Goal: Task Accomplishment & Management: Manage account settings

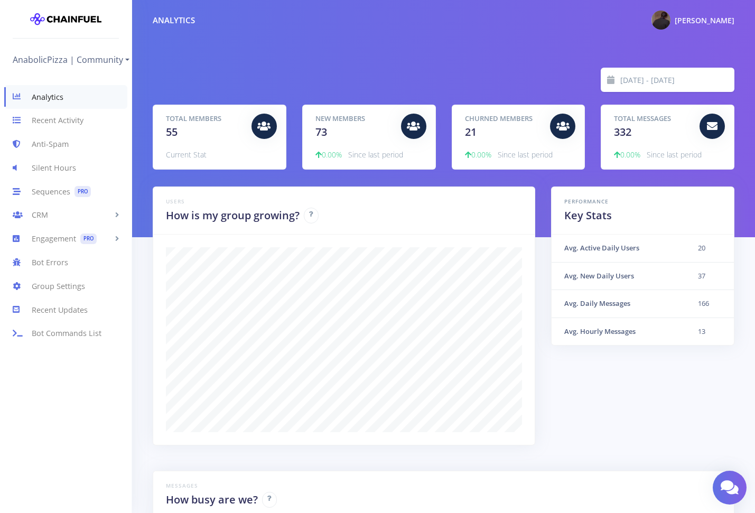
scroll to position [185, 555]
click at [87, 336] on link "Bot Commands List" at bounding box center [66, 334] width 132 height 24
click at [71, 216] on link "CRM" at bounding box center [66, 215] width 132 height 24
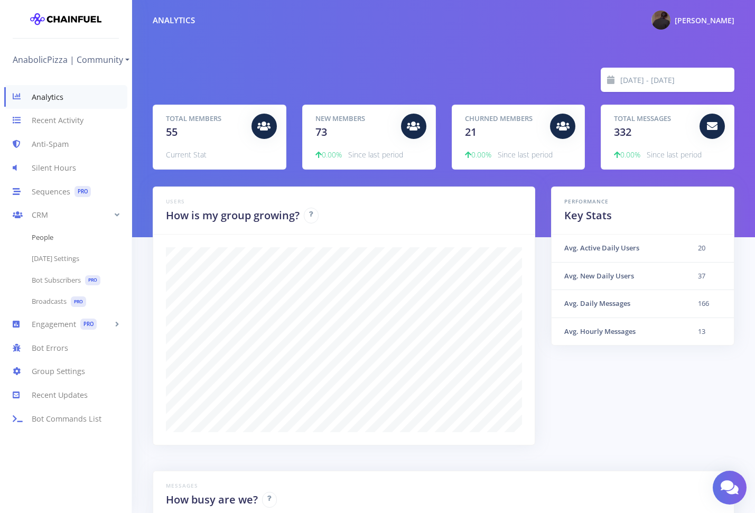
click at [75, 244] on link "People" at bounding box center [66, 237] width 132 height 21
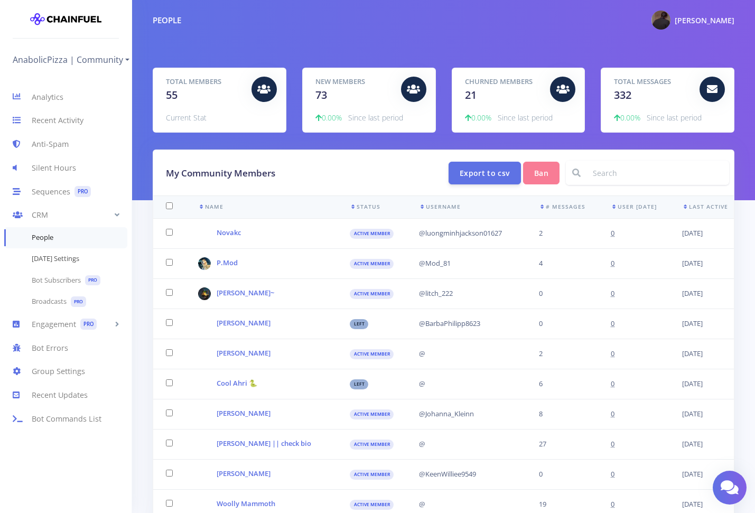
click at [88, 264] on link "[DATE] Settings" at bounding box center [66, 258] width 132 height 21
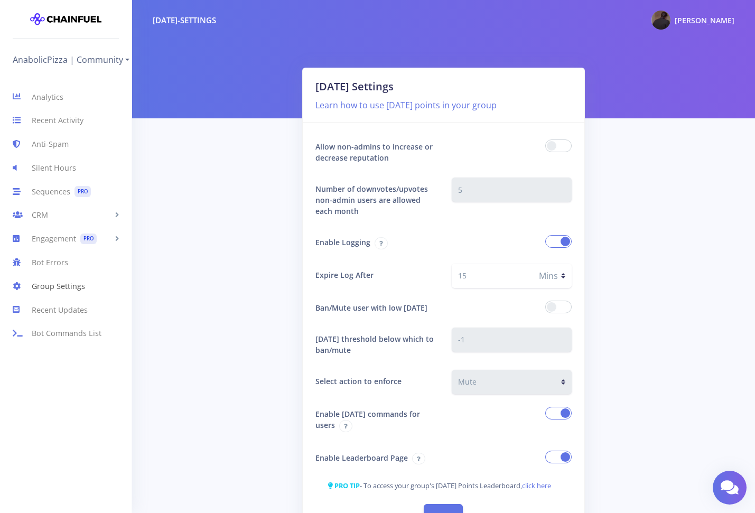
click at [77, 282] on link "Group Settings" at bounding box center [66, 286] width 132 height 24
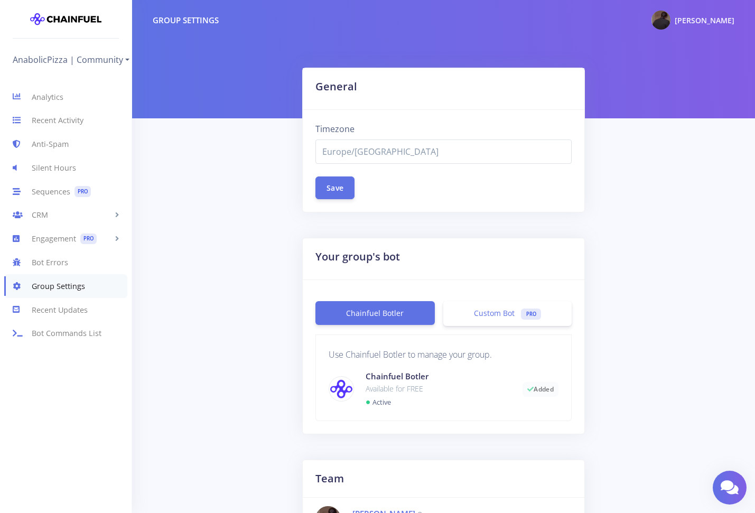
select select "Europe/Budapest"
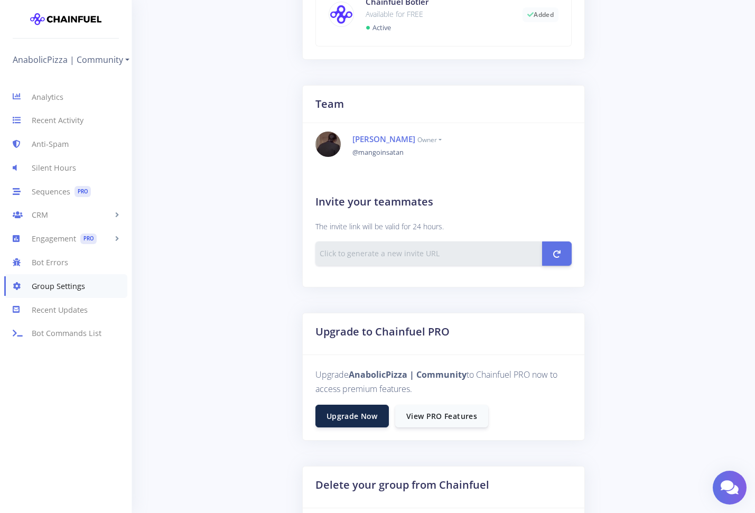
scroll to position [387, 0]
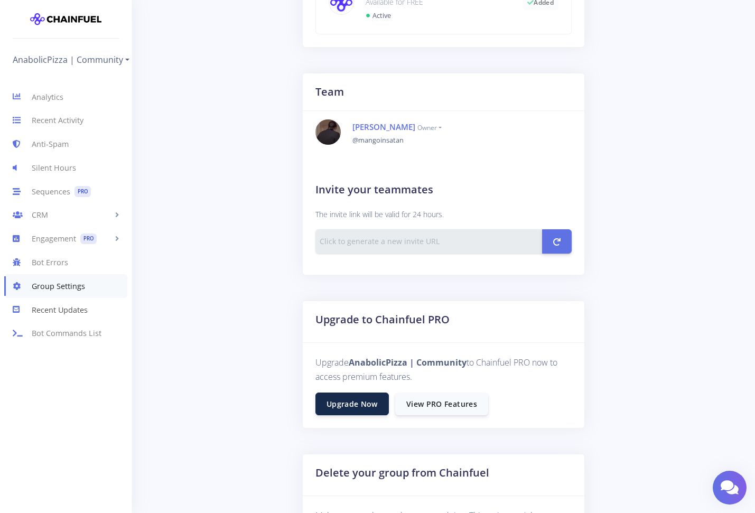
click at [76, 309] on link "Recent Updates" at bounding box center [66, 310] width 132 height 24
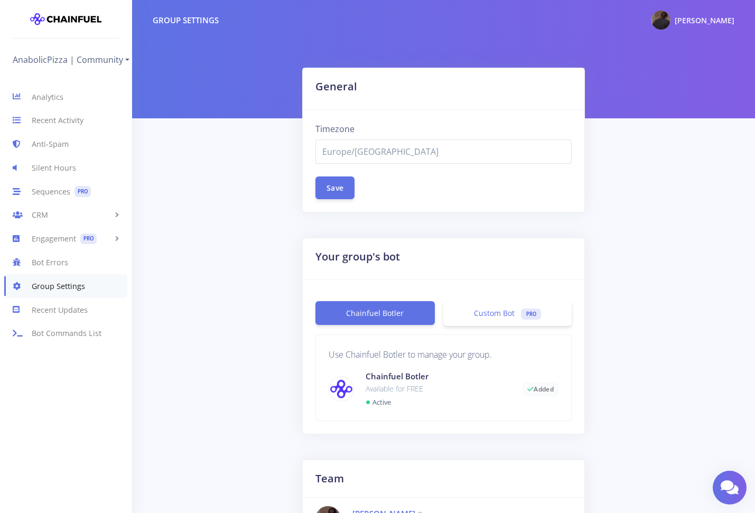
select select "Europe/[GEOGRAPHIC_DATA]"
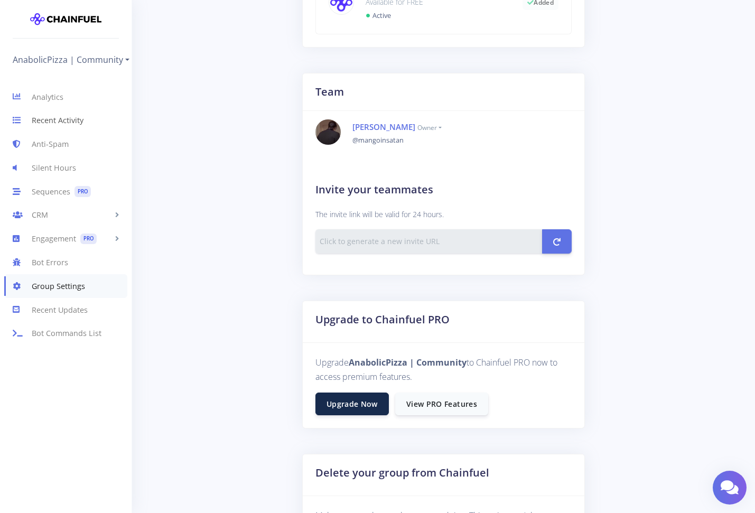
click at [57, 125] on link "Recent Activity" at bounding box center [66, 121] width 132 height 24
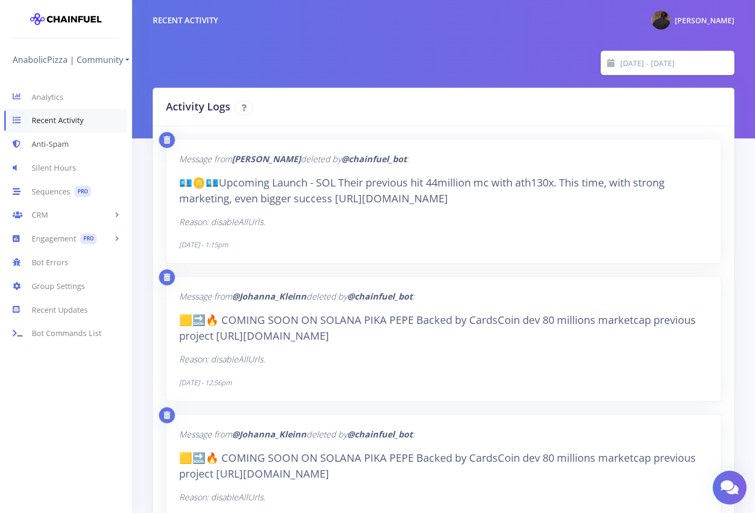
click at [62, 137] on link "Anti-Spam" at bounding box center [66, 145] width 132 height 24
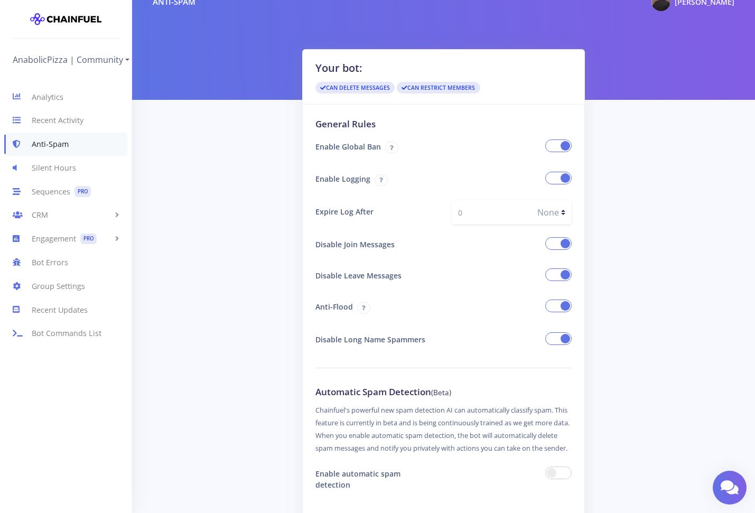
scroll to position [21, 0]
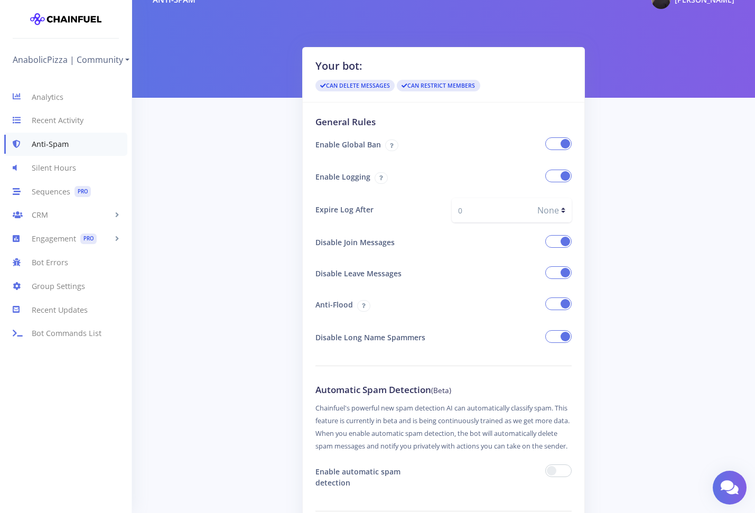
click at [535, 215] on select "None Secs Mins" at bounding box center [551, 210] width 41 height 24
select select "s"
click at [531, 198] on select "None Secs Mins" at bounding box center [551, 210] width 41 height 24
click at [499, 211] on input "number" at bounding box center [492, 210] width 80 height 24
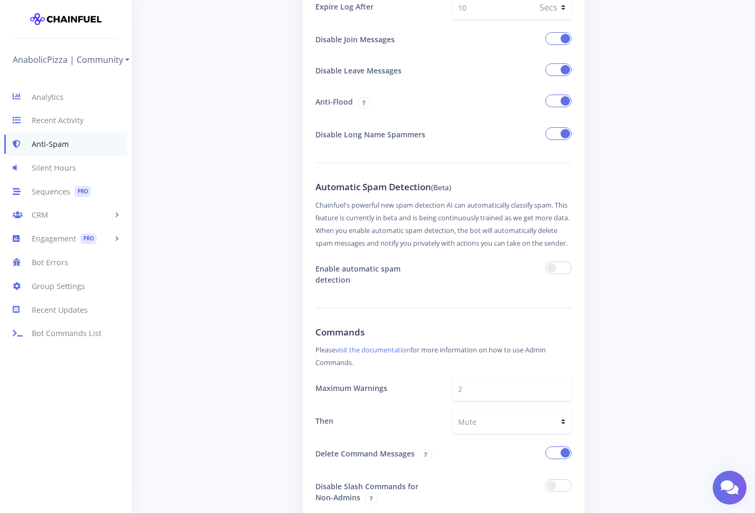
scroll to position [226, 0]
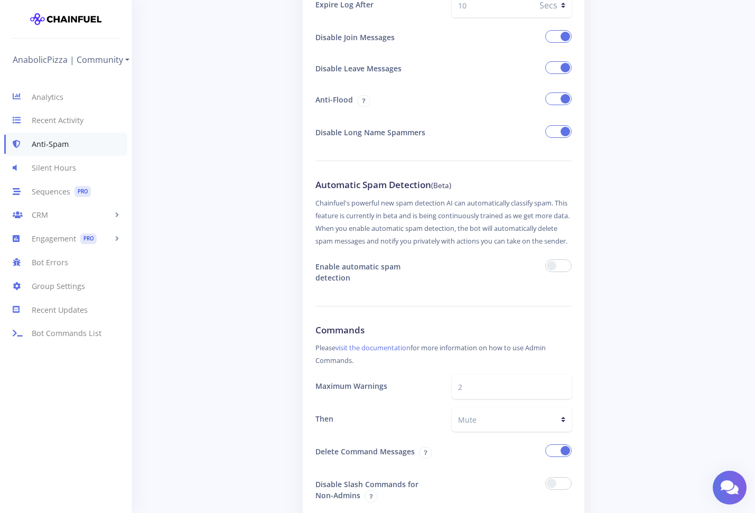
type input "10"
click at [559, 272] on span at bounding box center [558, 265] width 26 height 13
click at [0, 0] on input "checkbox" at bounding box center [0, 0] width 0 height 0
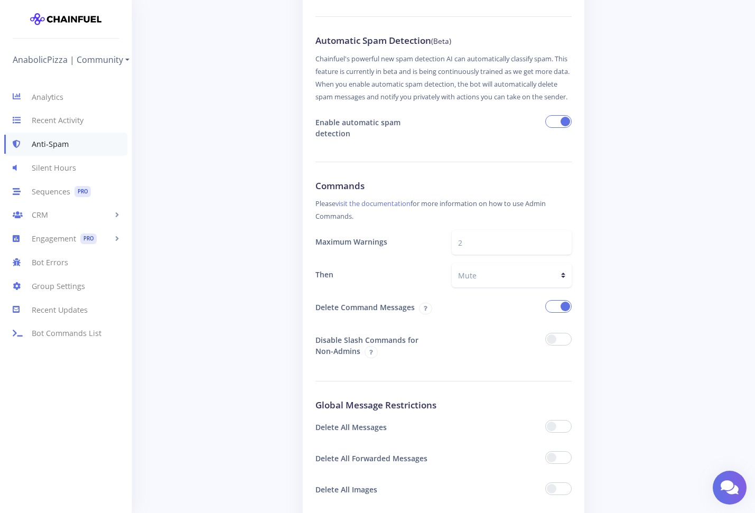
scroll to position [392, 0]
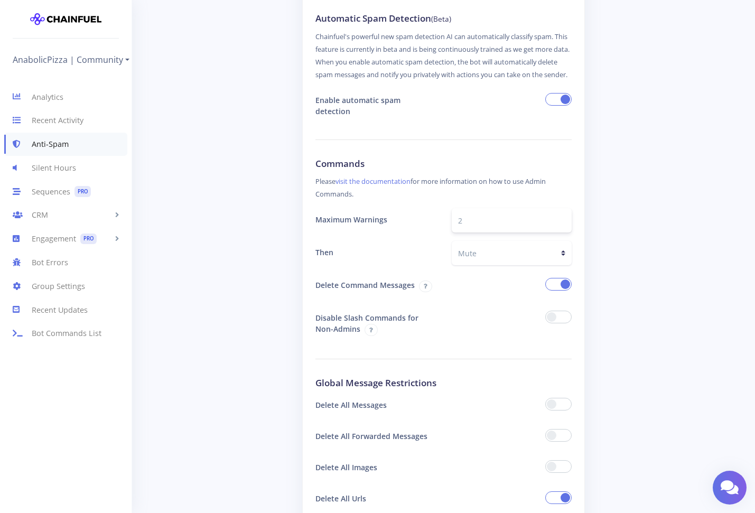
click at [478, 230] on input "2" at bounding box center [512, 220] width 120 height 24
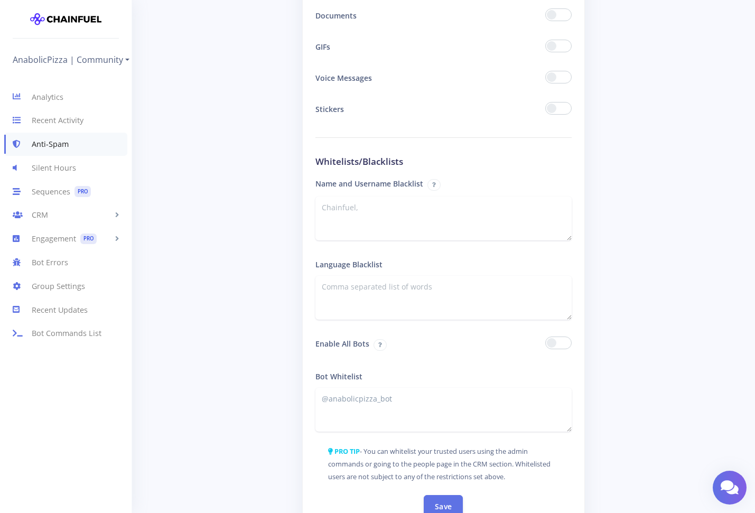
scroll to position [1651, 0]
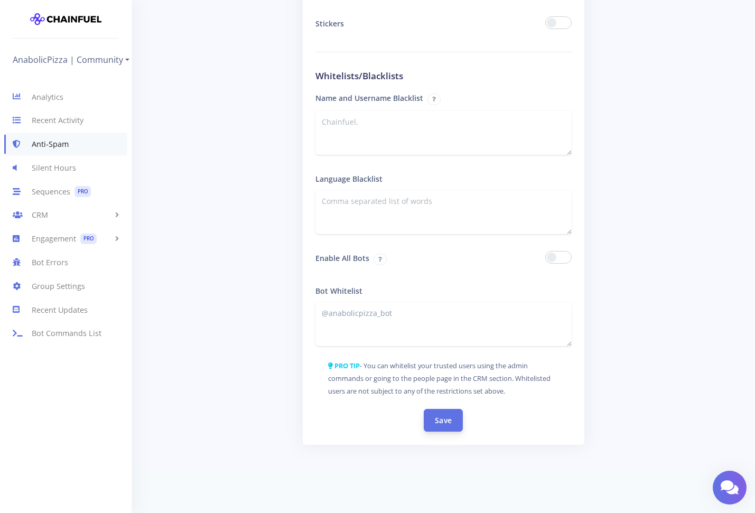
type input "0"
click at [452, 427] on button "Save" at bounding box center [443, 420] width 39 height 23
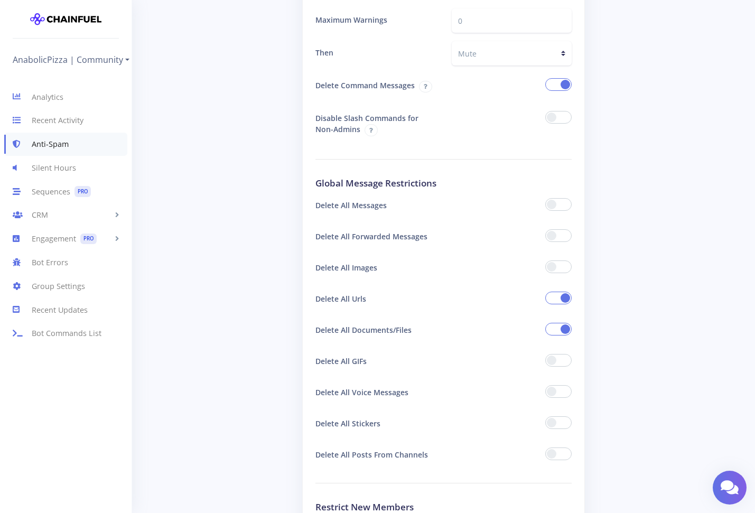
scroll to position [694, 0]
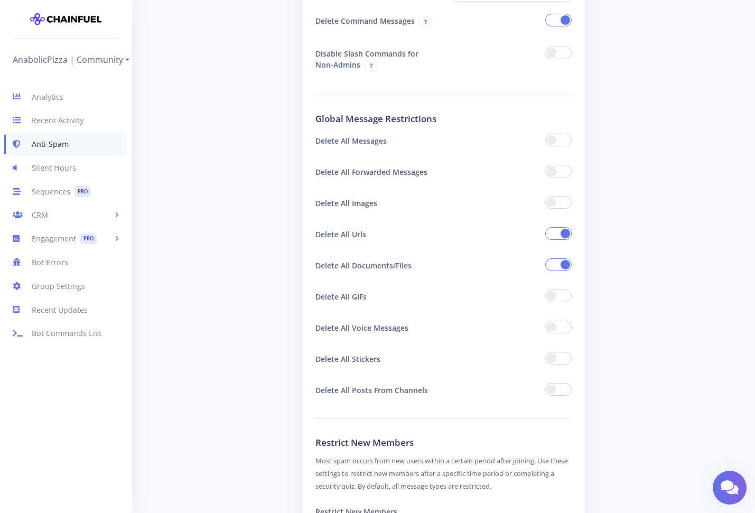
click at [551, 328] on span at bounding box center [558, 327] width 26 height 13
click at [0, 0] on input "checkbox" at bounding box center [0, 0] width 0 height 0
click at [558, 332] on span at bounding box center [558, 327] width 26 height 13
click at [0, 0] on input "checkbox" at bounding box center [0, 0] width 0 height 0
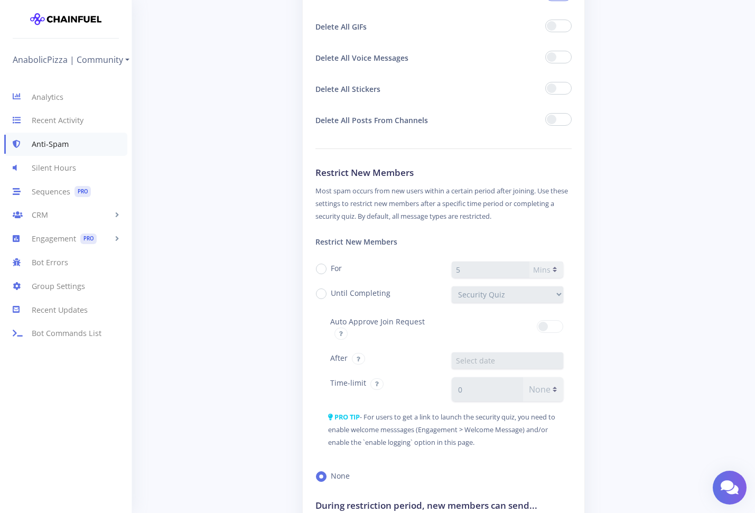
scroll to position [964, 0]
click at [333, 261] on div "Restrict New Members For 5 Mins Hrs Until Completing Security Quiz Auto Approve…" at bounding box center [443, 360] width 257 height 261
click at [333, 264] on label "For" at bounding box center [336, 267] width 11 height 11
click at [333, 264] on input "For" at bounding box center [334, 264] width 7 height 7
radio input "true"
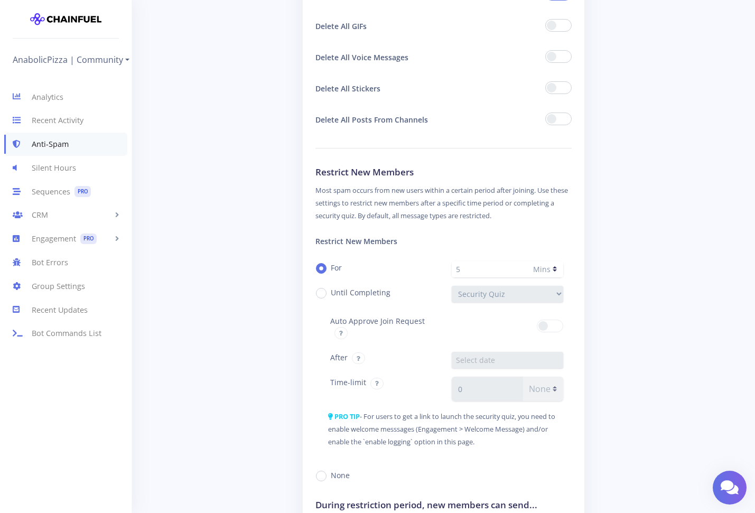
click at [334, 268] on label "For" at bounding box center [336, 267] width 11 height 11
click at [334, 268] on input "For" at bounding box center [334, 264] width 7 height 7
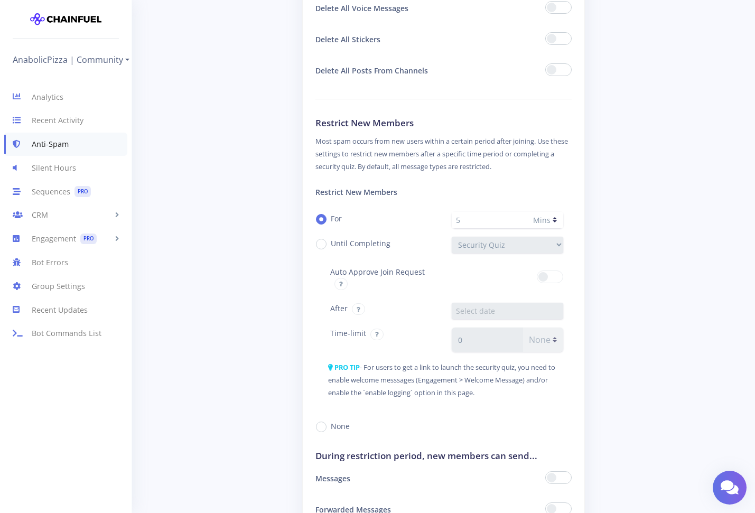
scroll to position [1073, 0]
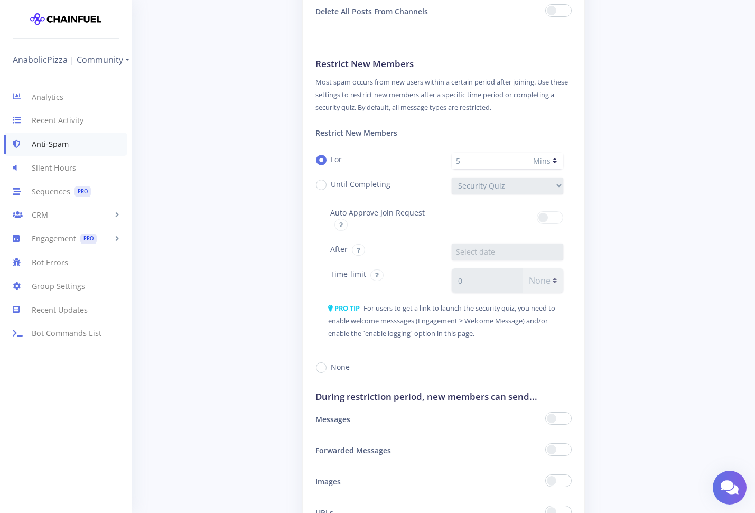
click at [331, 371] on label "None" at bounding box center [340, 366] width 19 height 11
click at [331, 367] on input "None" at bounding box center [334, 363] width 7 height 7
radio input "true"
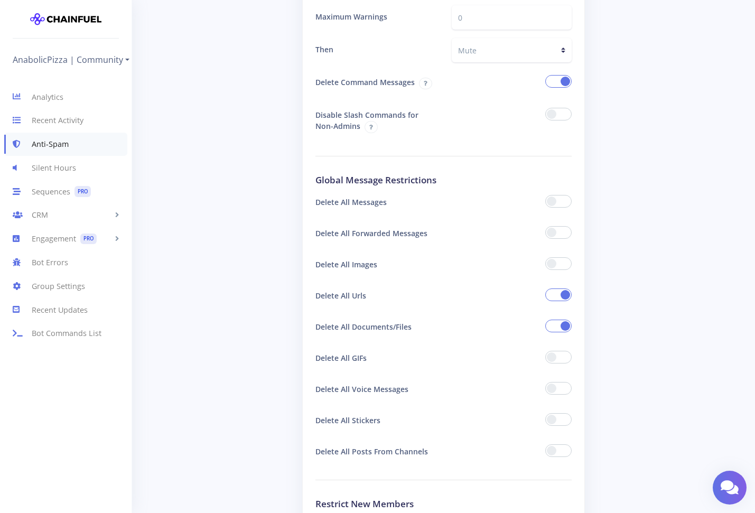
scroll to position [625, 0]
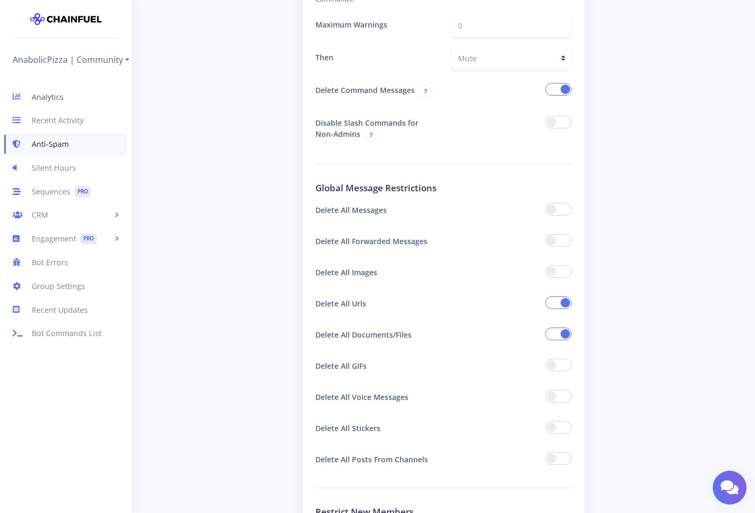
click at [52, 90] on link "Analytics" at bounding box center [66, 97] width 132 height 24
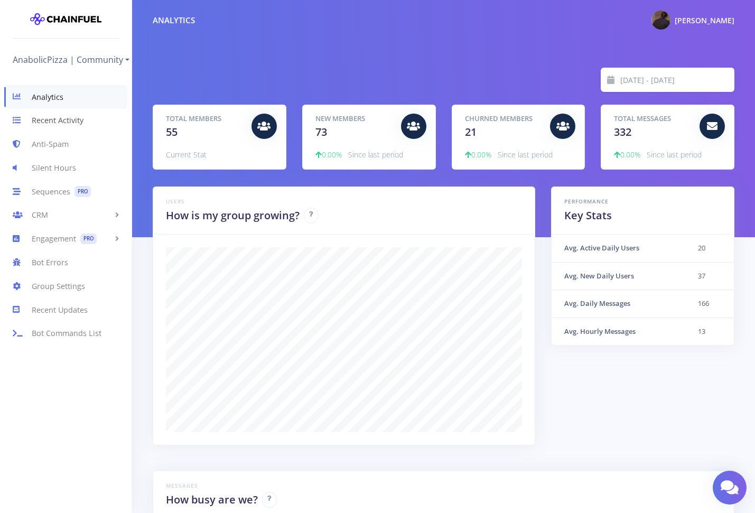
scroll to position [185, 555]
